Goal: Complete application form

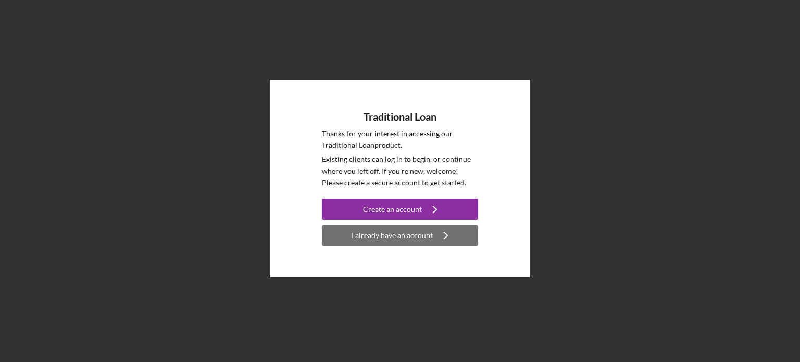
click at [402, 240] on div "I already have an account" at bounding box center [392, 235] width 81 height 21
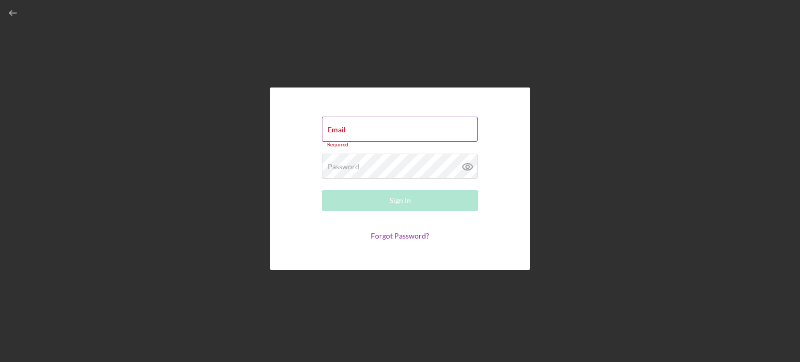
click at [420, 126] on div "Email Required" at bounding box center [400, 132] width 156 height 31
click at [423, 132] on input "Email" at bounding box center [400, 129] width 156 height 25
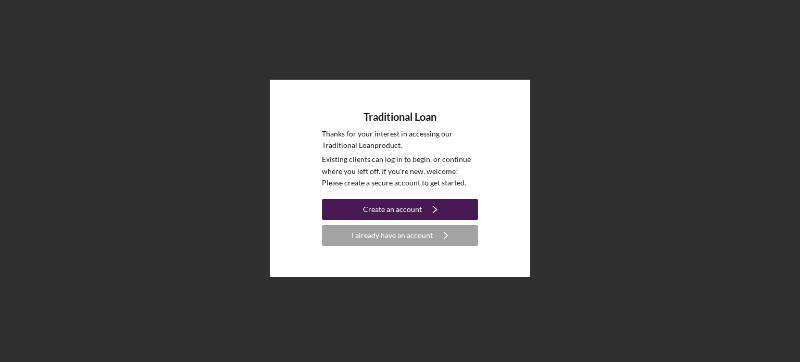
click at [411, 211] on div "Create an account" at bounding box center [392, 209] width 59 height 21
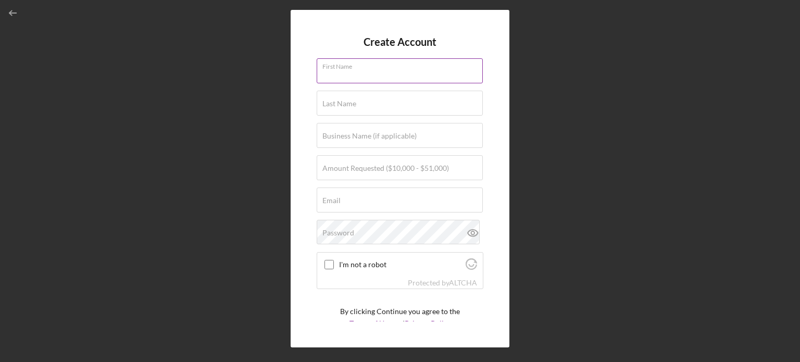
click at [406, 75] on input "First Name" at bounding box center [400, 70] width 166 height 25
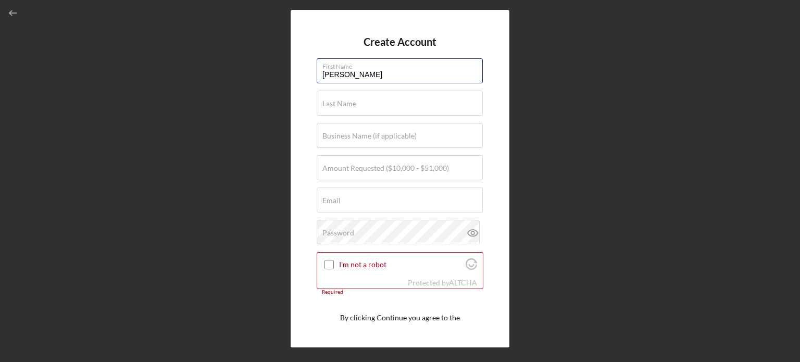
type input "[PERSON_NAME]"
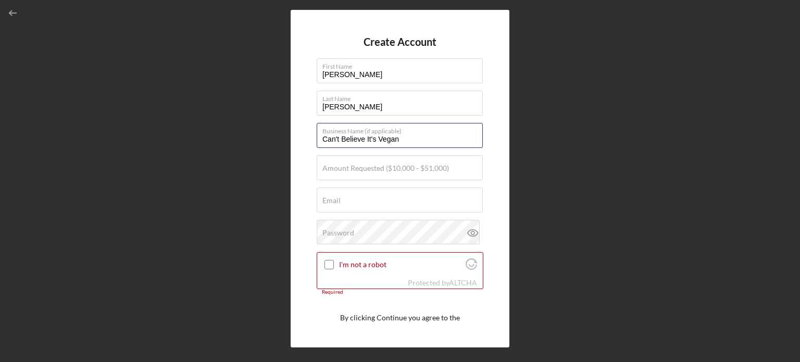
type input "Can't Believe It's Vegan"
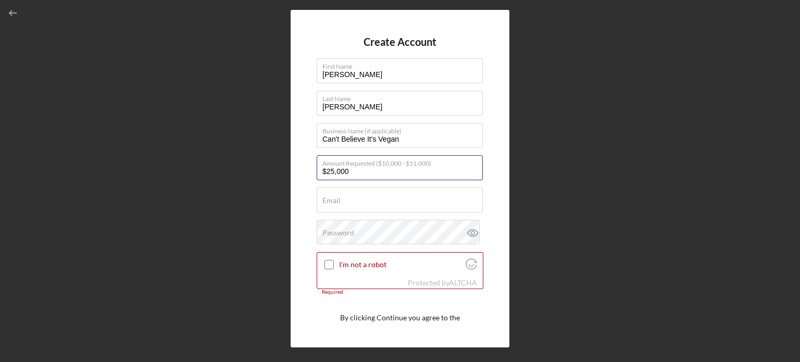
type input "$25,000"
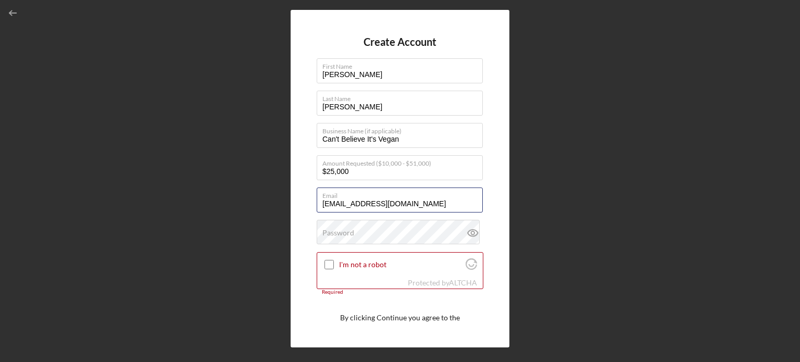
type input "[EMAIL_ADDRESS][DOMAIN_NAME]"
click at [328, 265] on input "I'm not a robot" at bounding box center [329, 264] width 9 height 9
checkbox input "true"
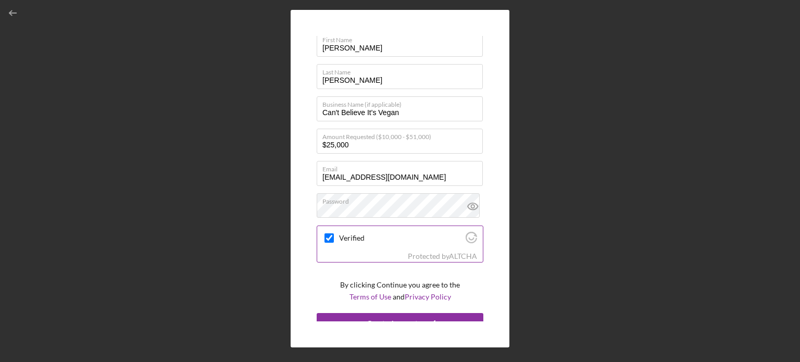
scroll to position [39, 0]
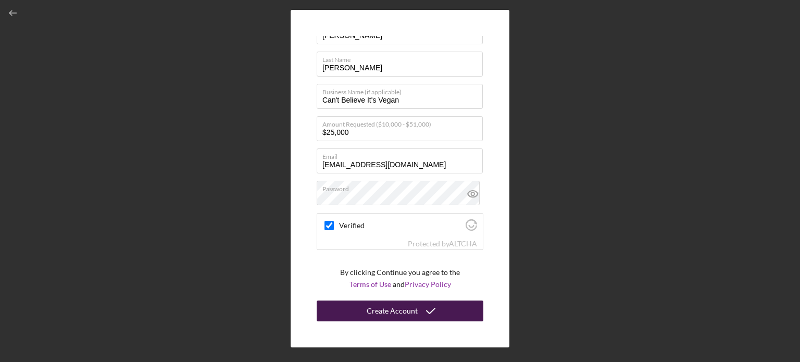
click at [418, 312] on icon "submit" at bounding box center [431, 311] width 26 height 26
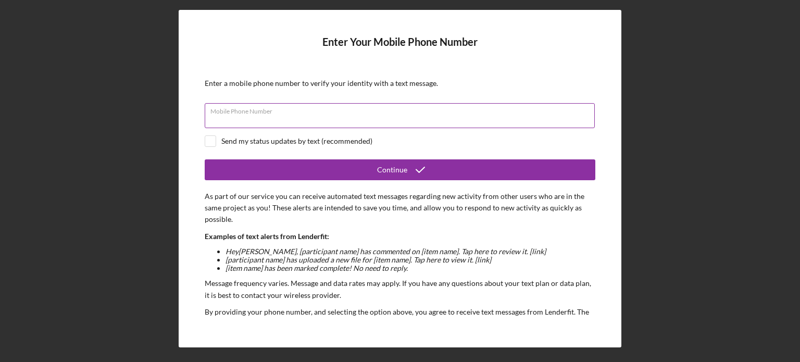
click at [422, 121] on input "Mobile Phone Number" at bounding box center [400, 115] width 390 height 25
type input "(941) 266-0056"
click at [215, 139] on input "checkbox" at bounding box center [210, 141] width 10 height 10
checkbox input "true"
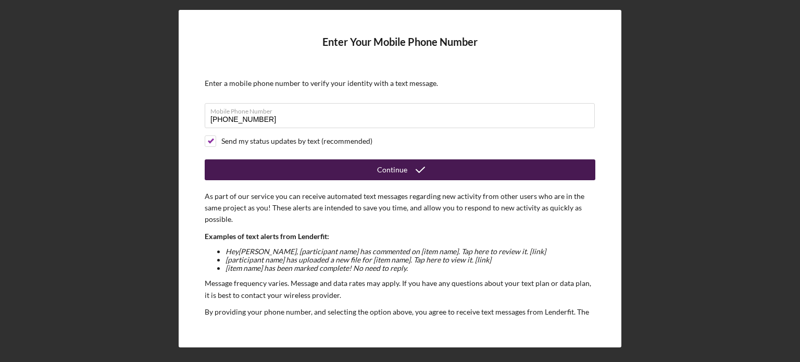
click at [392, 170] on div "Continue" at bounding box center [392, 169] width 30 height 21
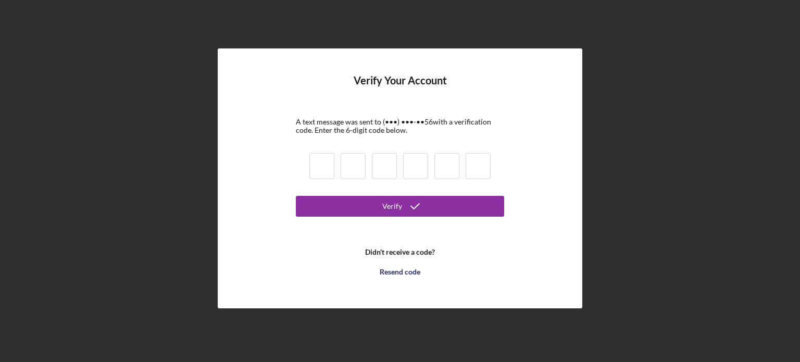
click at [328, 160] on input at bounding box center [321, 166] width 25 height 26
type input "1"
type input "8"
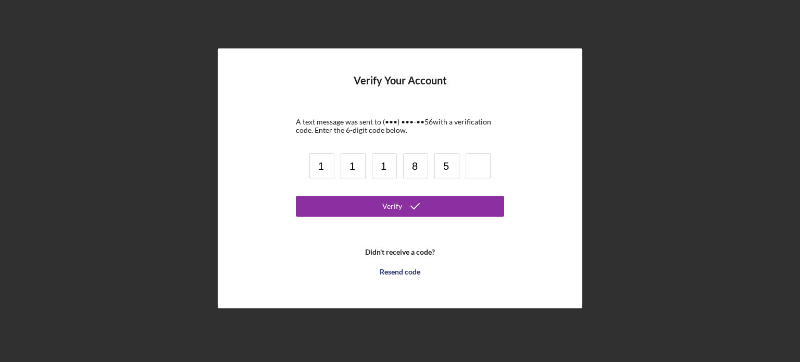
type input "5"
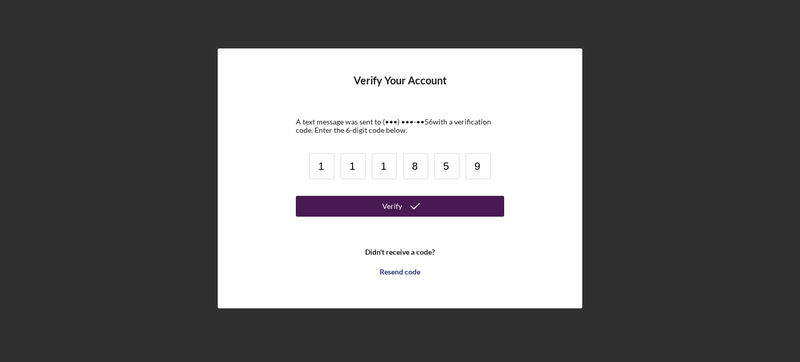
type input "9"
click at [471, 203] on button "Verify" at bounding box center [400, 206] width 208 height 21
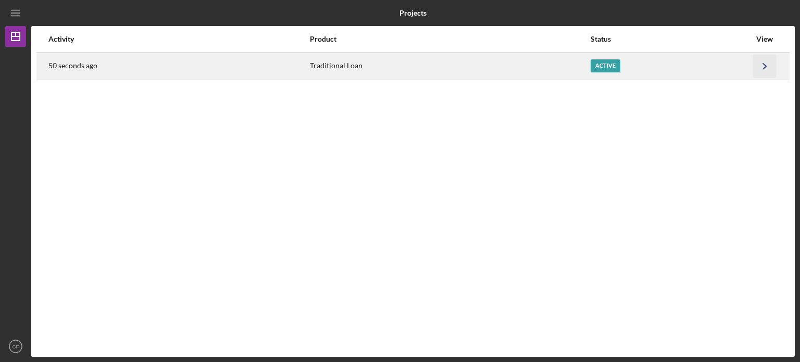
click at [754, 63] on icon "Icon/Navigate" at bounding box center [764, 65] width 23 height 23
